Goal: Find specific page/section: Find specific page/section

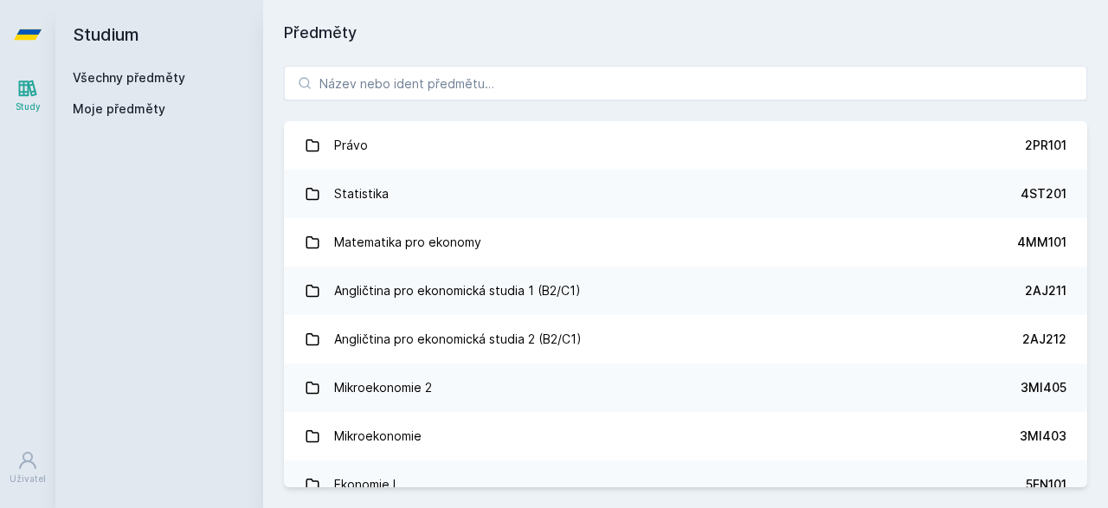
click at [345, 62] on div "Právo 2PR101 Statistika 4ST201 Matematika pro ekonomy 4MM101 Angličtina pro eko…" at bounding box center [685, 276] width 845 height 463
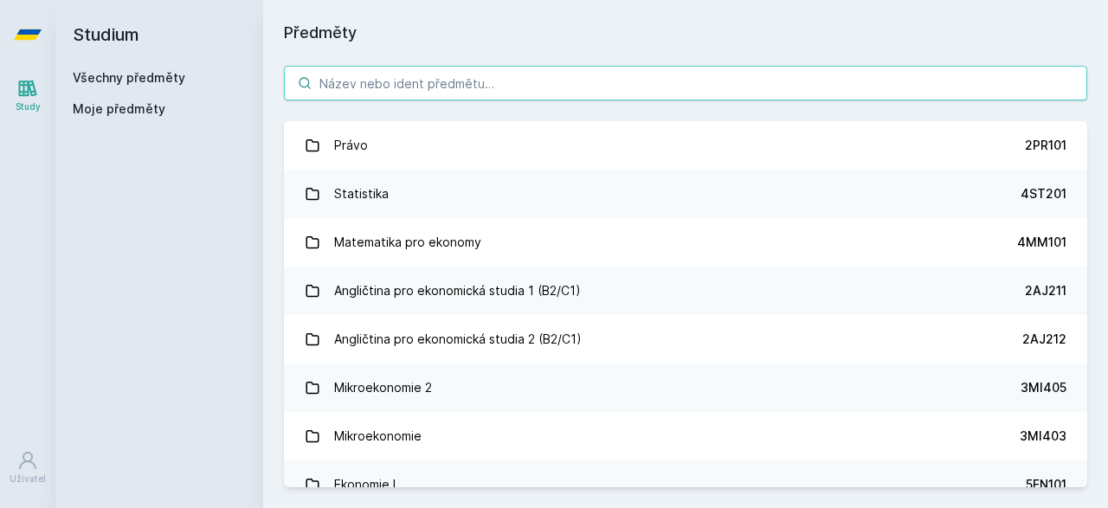
click at [345, 81] on input "search" at bounding box center [686, 83] width 804 height 35
paste input "2IB472"
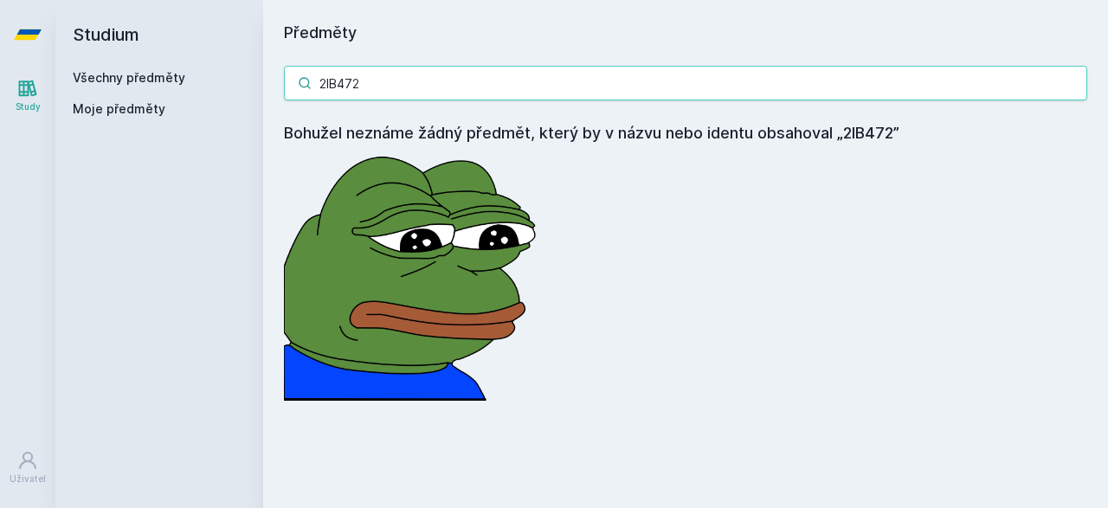
click at [418, 88] on input "2IB472" at bounding box center [686, 83] width 804 height 35
paste input "PR415"
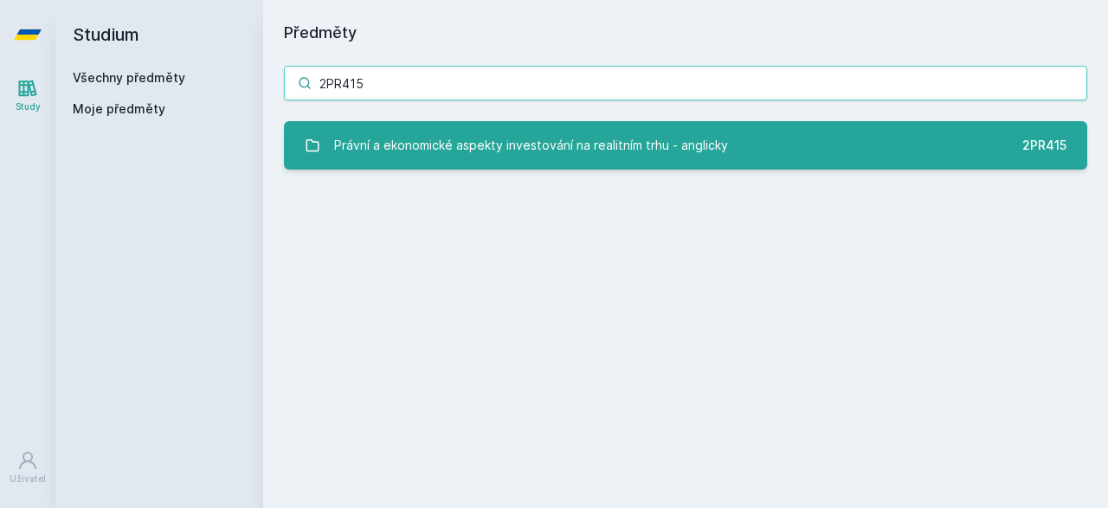
type input "2PR415"
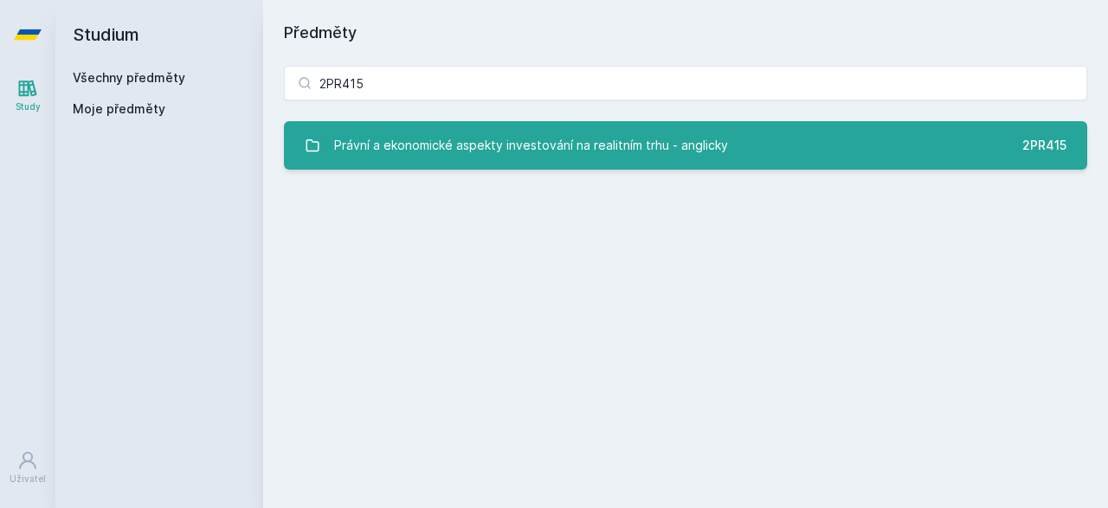
click at [434, 155] on div "Právní a ekonomické aspekty investování na realitním trhu - anglicky" at bounding box center [531, 145] width 394 height 35
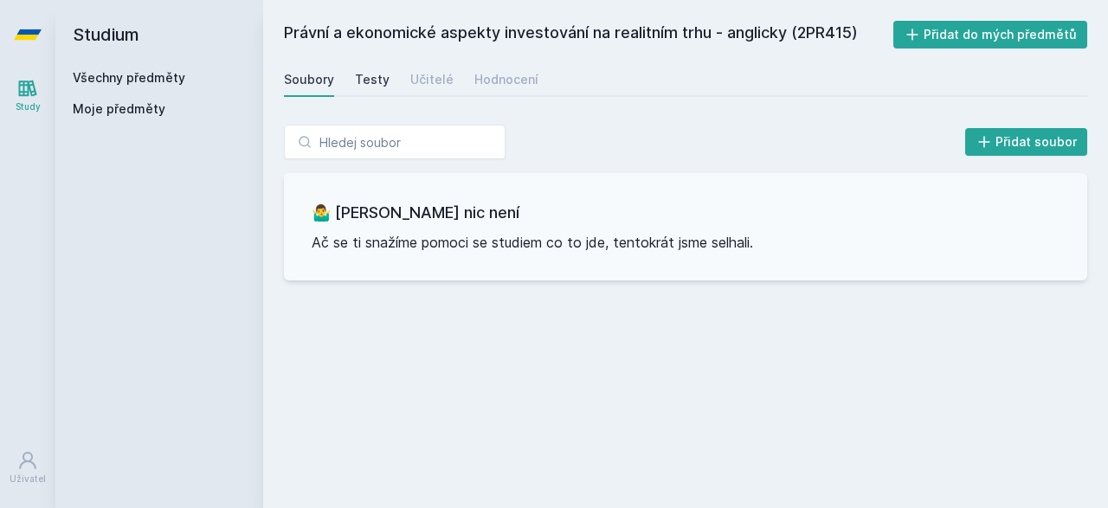
click at [377, 89] on link "Testy" at bounding box center [372, 79] width 35 height 35
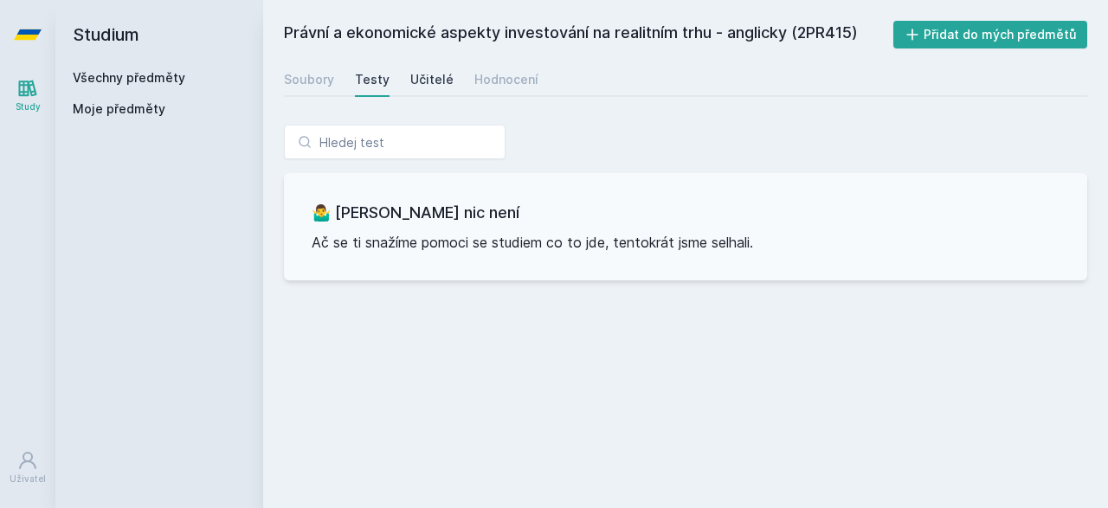
click at [416, 89] on link "Učitelé" at bounding box center [431, 79] width 43 height 35
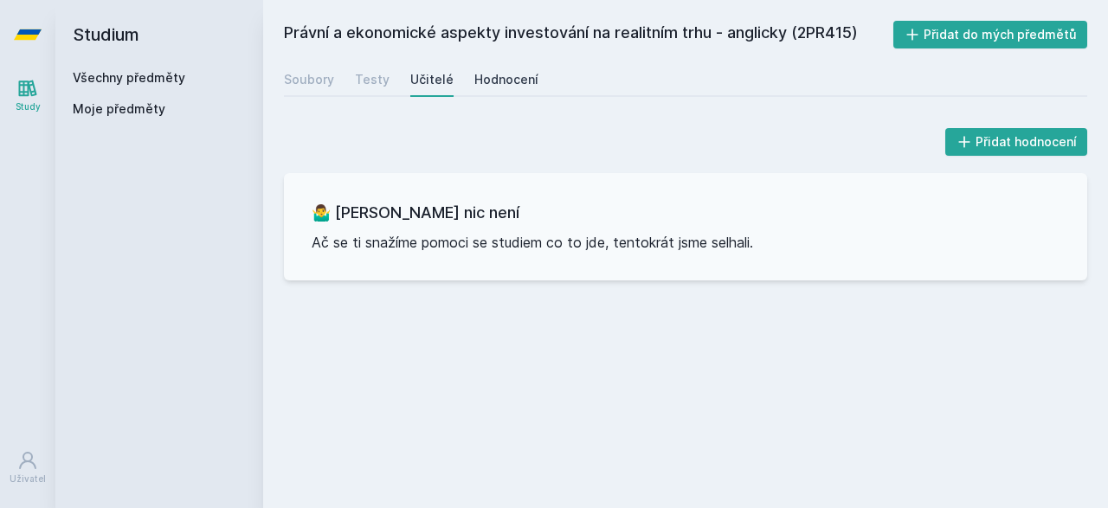
click at [477, 65] on link "Hodnocení" at bounding box center [507, 79] width 64 height 35
click at [421, 77] on div "Učitelé" at bounding box center [431, 79] width 43 height 17
click at [377, 71] on div "Testy" at bounding box center [372, 79] width 35 height 17
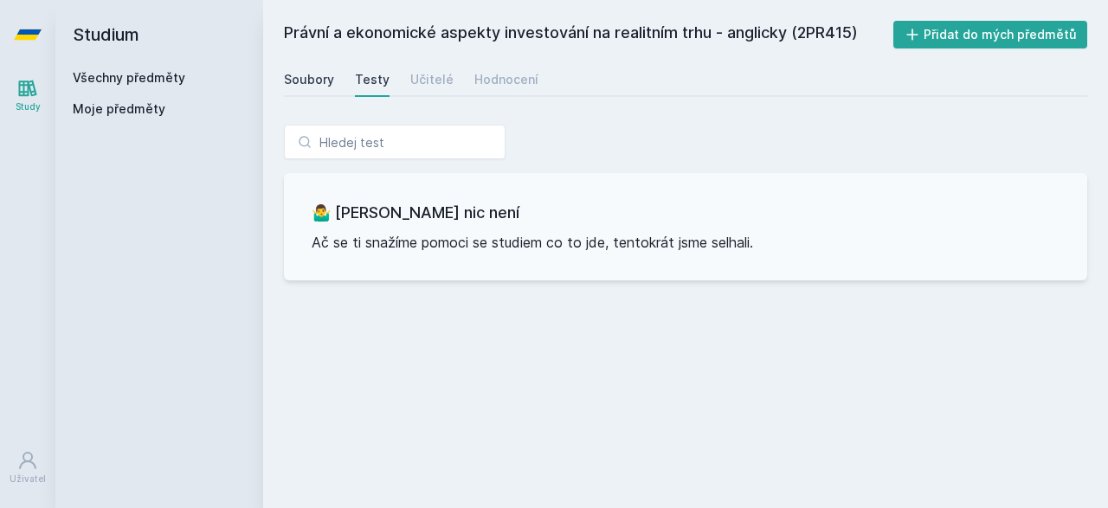
click at [328, 81] on div "Soubory" at bounding box center [309, 79] width 50 height 17
